Goal: Navigation & Orientation: Find specific page/section

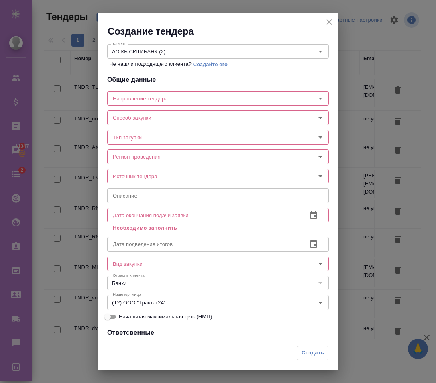
scroll to position [190, 0]
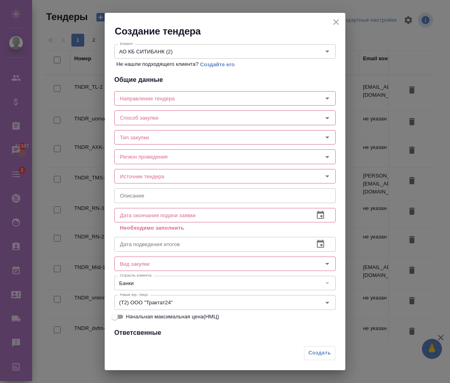
scroll to position [190, 0]
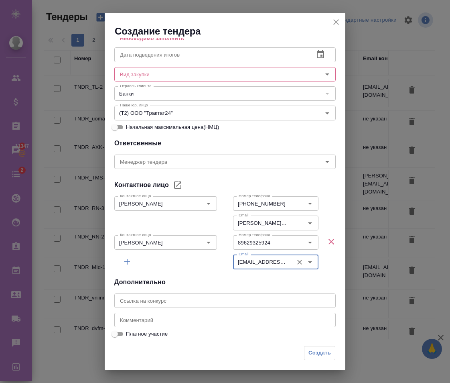
click at [333, 21] on icon "close" at bounding box center [337, 22] width 10 height 10
